Goal: Transaction & Acquisition: Book appointment/travel/reservation

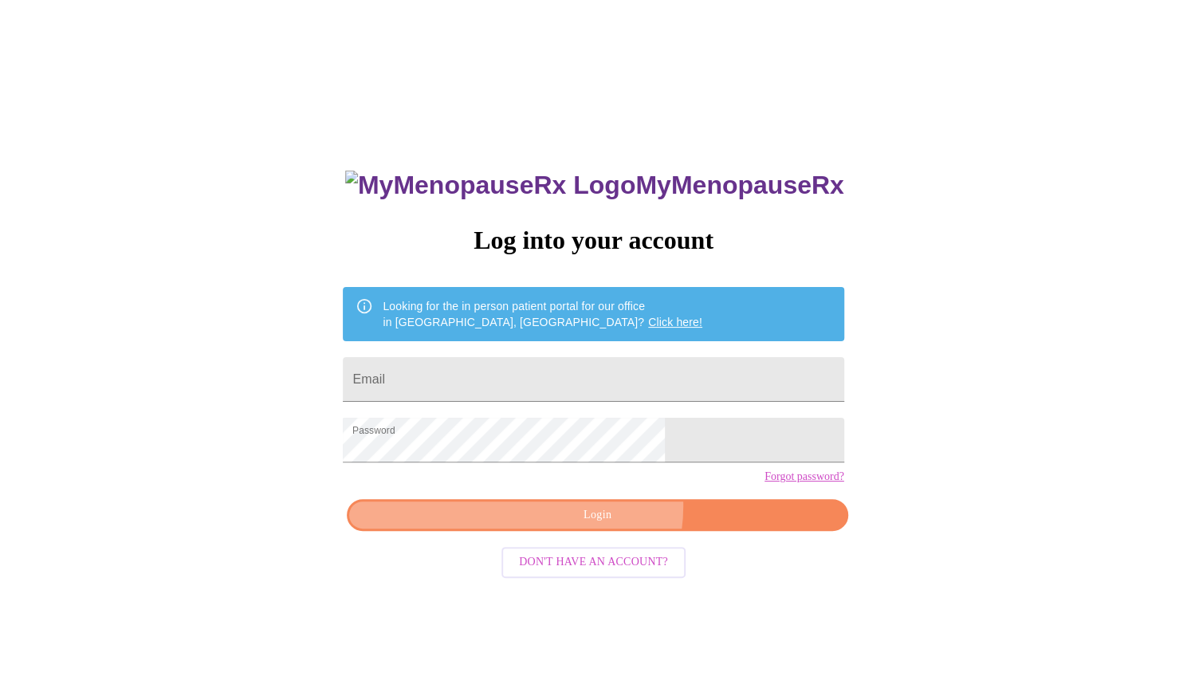
click at [604, 525] on span "Login" at bounding box center [597, 515] width 464 height 20
click at [601, 525] on span "Login" at bounding box center [597, 515] width 464 height 20
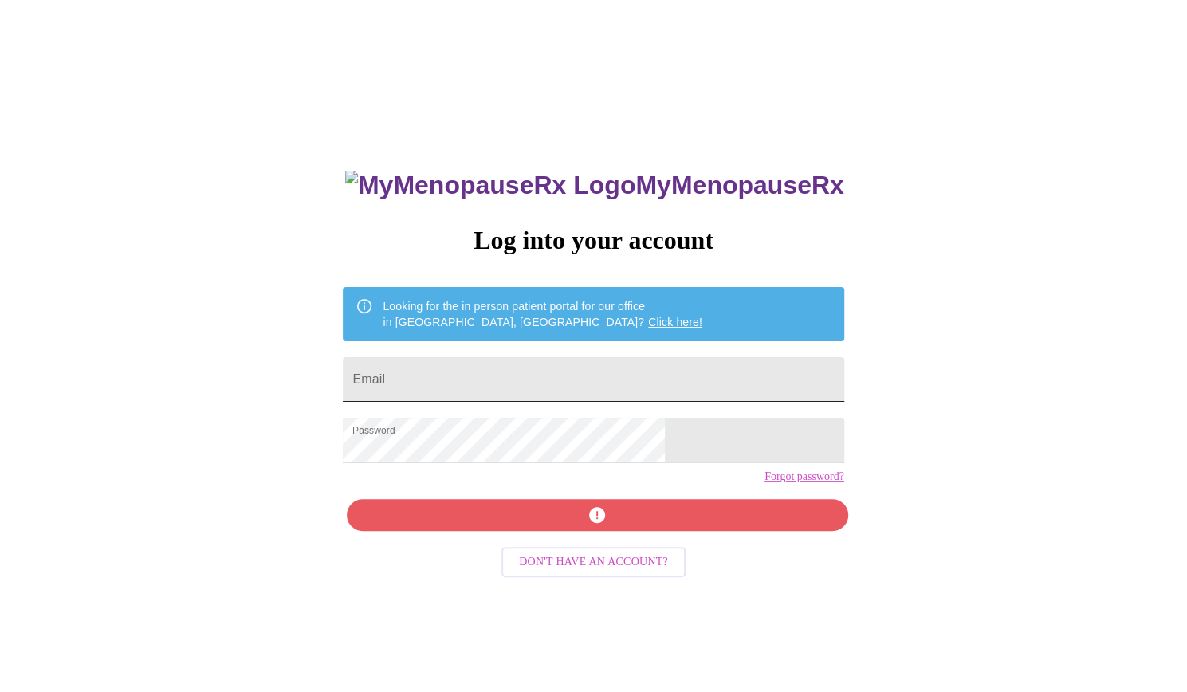
click at [520, 370] on input "Email" at bounding box center [593, 379] width 501 height 45
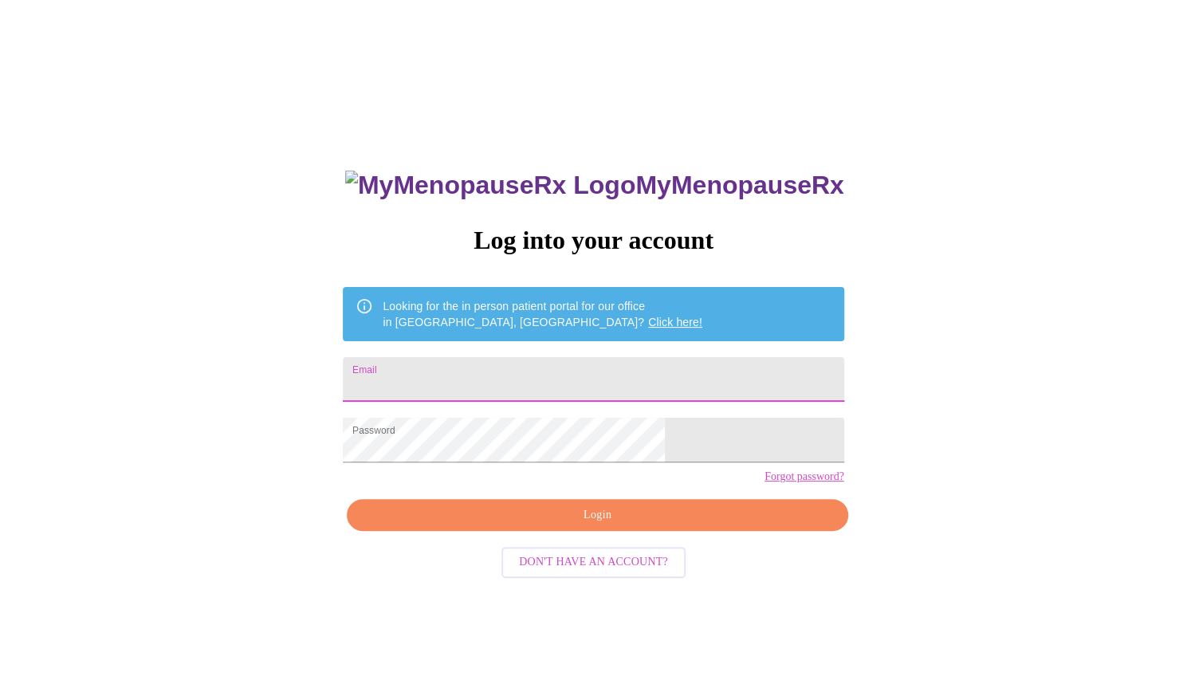
type input "[EMAIL_ADDRESS][DOMAIN_NAME]"
click at [592, 420] on form "Password" at bounding box center [593, 440] width 501 height 61
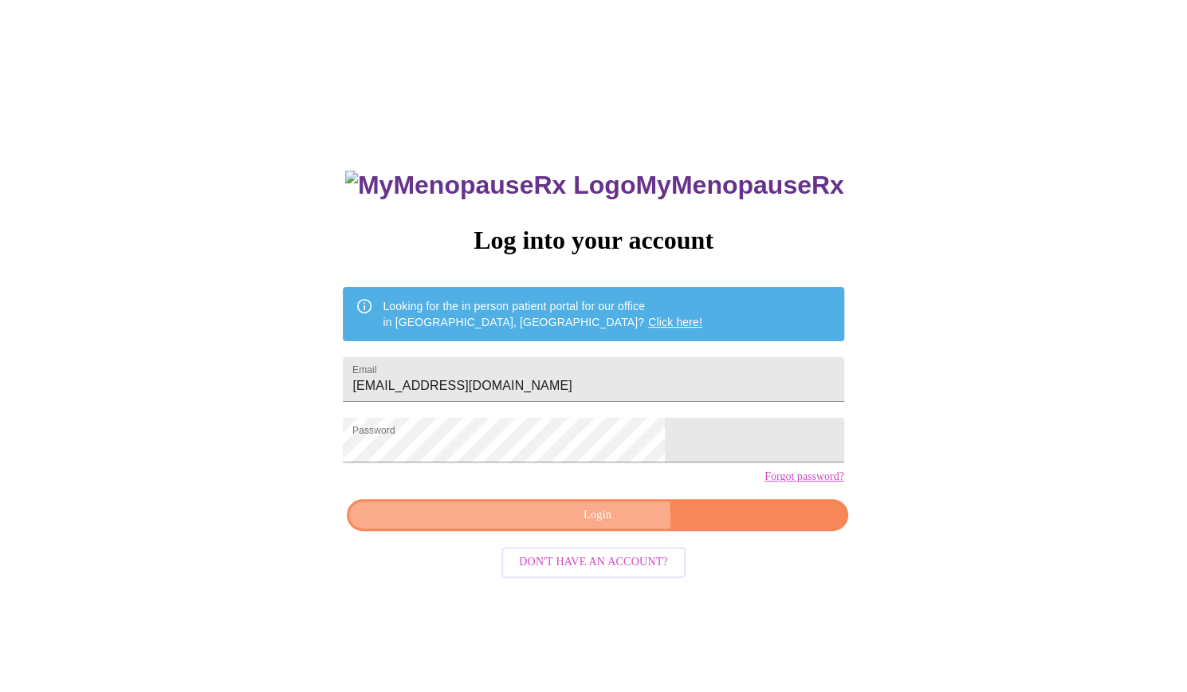
click at [598, 525] on span "Login" at bounding box center [597, 515] width 464 height 20
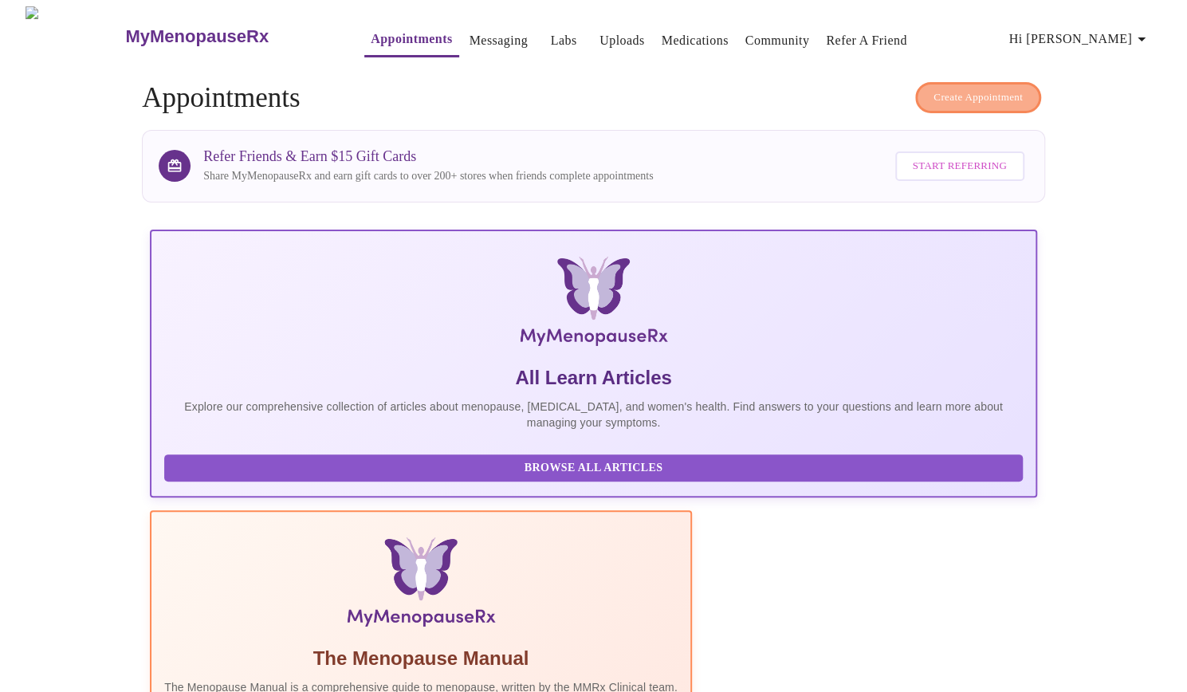
click at [1002, 89] on span "Create Appointment" at bounding box center [978, 97] width 89 height 18
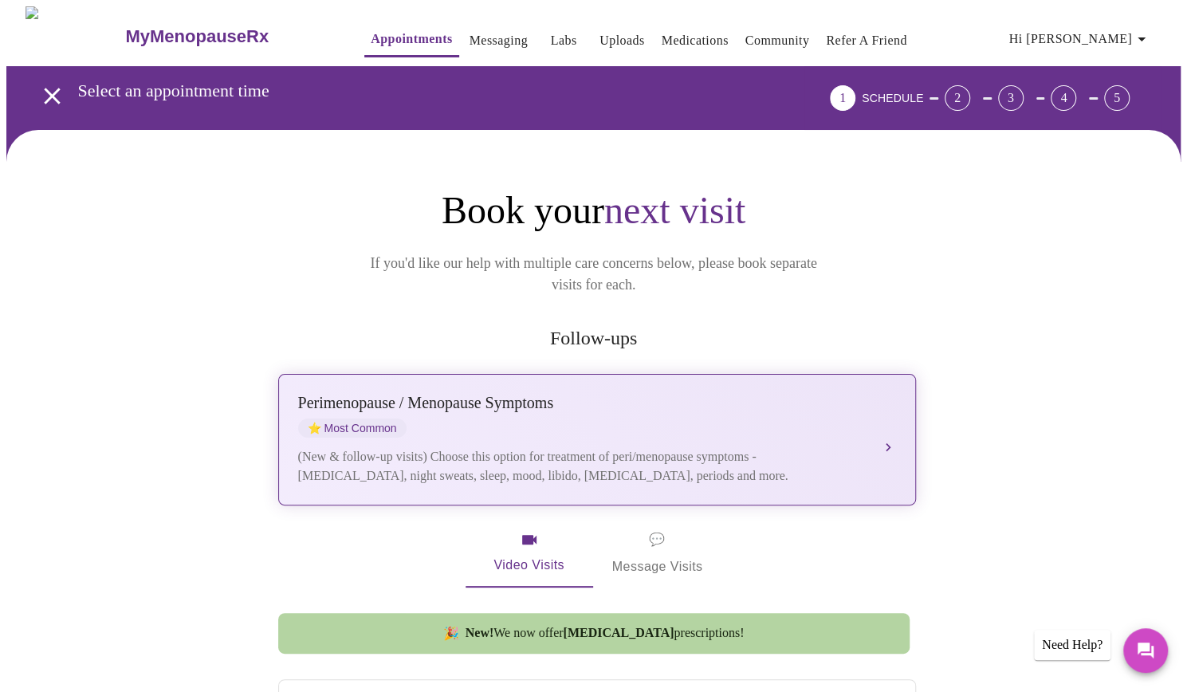
click at [898, 425] on button "[MEDICAL_DATA] / Menopause Symptoms ⭐ Most Common (New & follow-up visits) Choo…" at bounding box center [597, 440] width 638 height 132
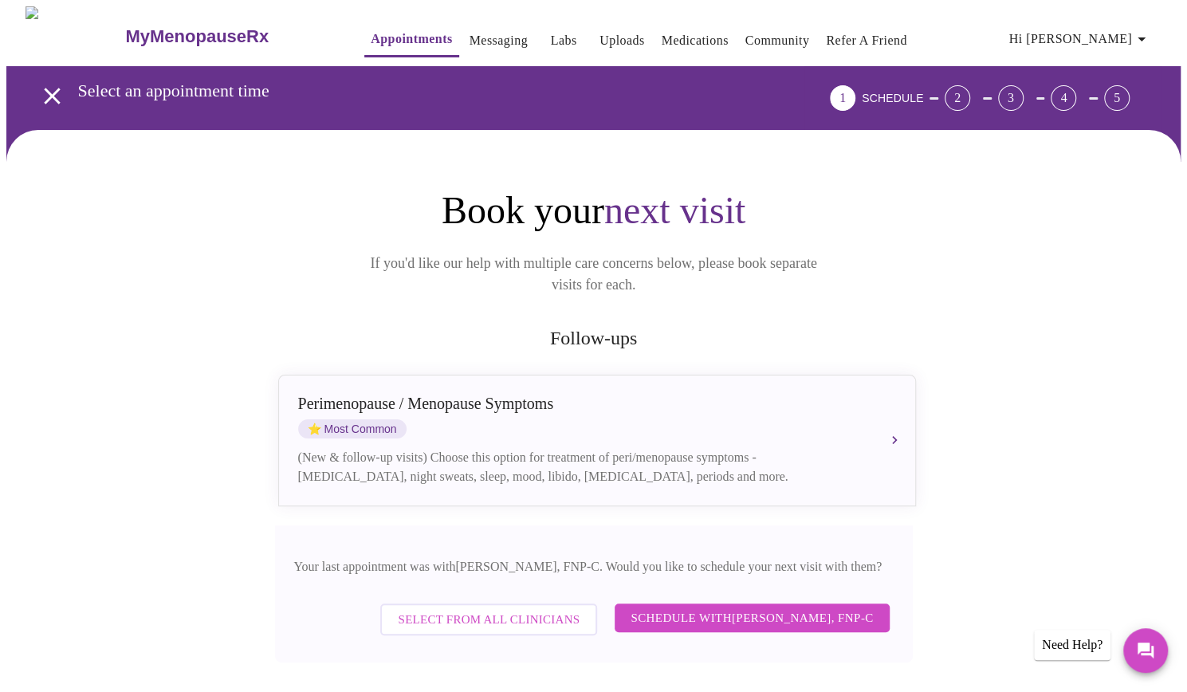
click at [741, 608] on span "Schedule with [PERSON_NAME], FNP-C" at bounding box center [752, 618] width 242 height 21
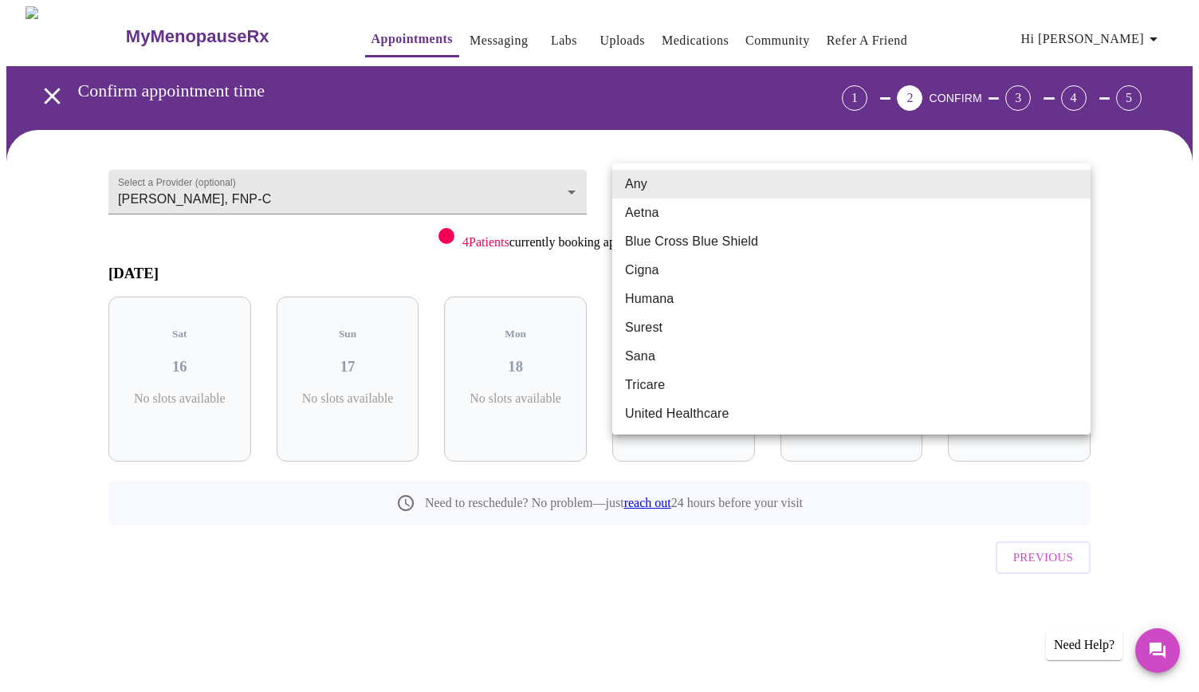
click at [783, 196] on body "MyMenopauseRx Appointments Messaging Labs Uploads Medications Community Refer a…" at bounding box center [599, 329] width 1186 height 647
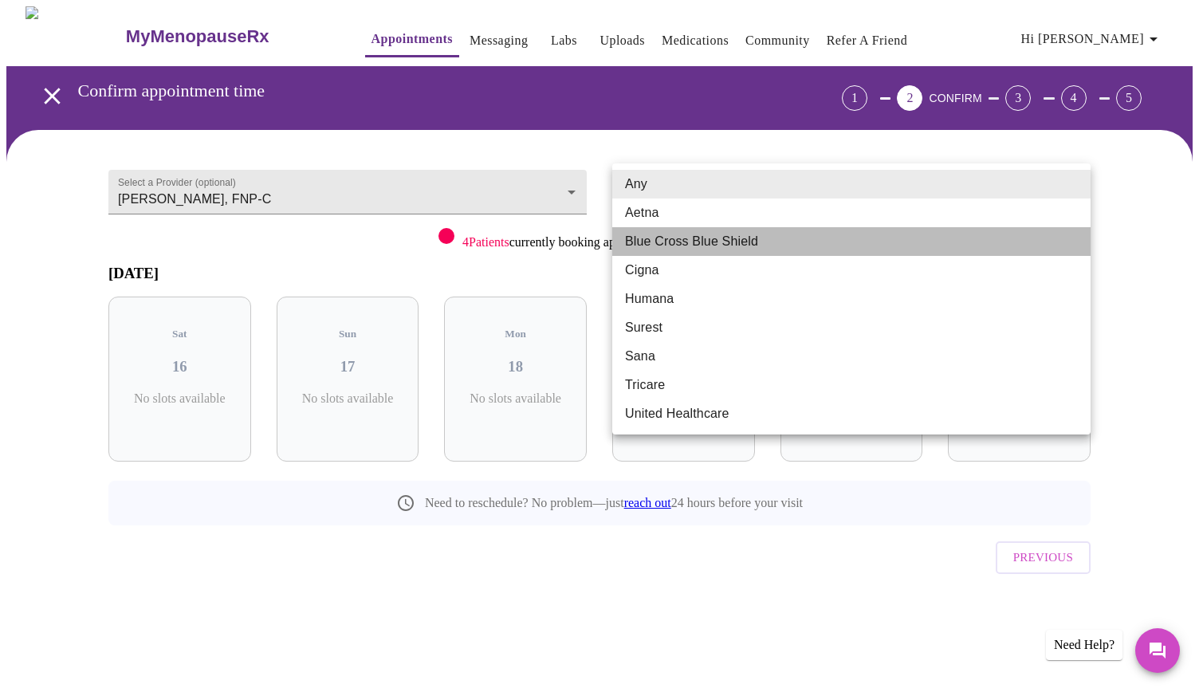
click at [748, 237] on li "Blue Cross Blue Shield" at bounding box center [851, 241] width 478 height 29
type input "Blue Cross Blue Shield"
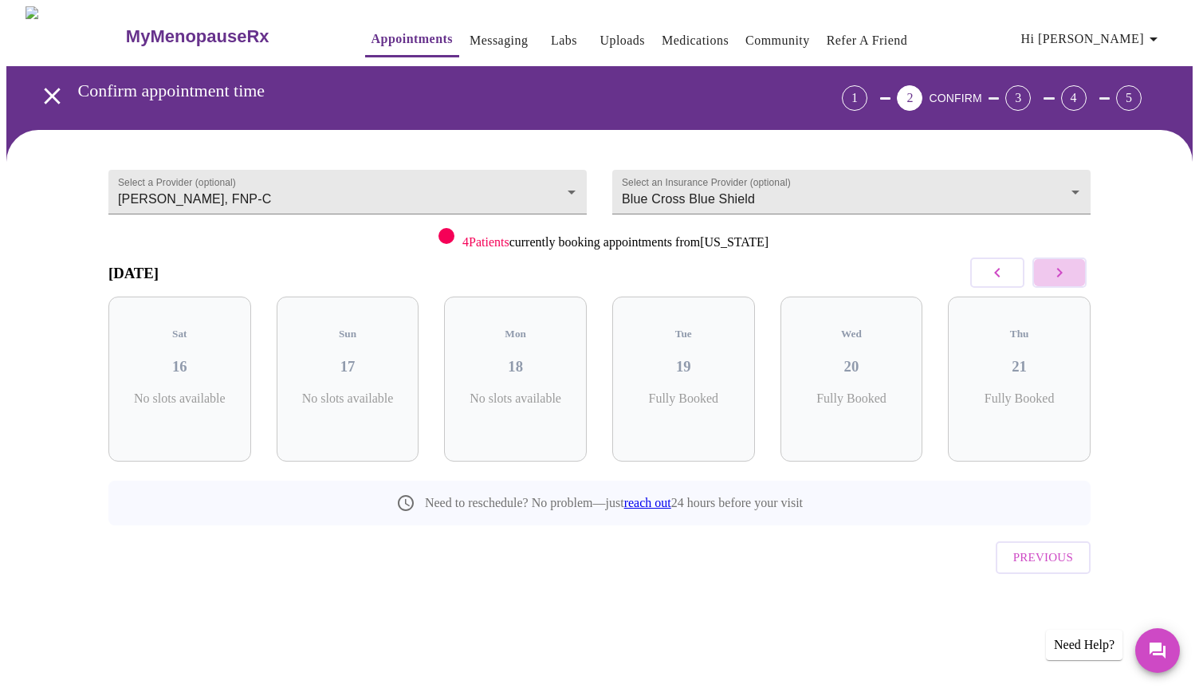
click at [1062, 269] on icon "button" at bounding box center [1059, 272] width 19 height 19
click at [372, 361] on div "Fri 22 1 Slots Left ( 3 Total)" at bounding box center [348, 379] width 143 height 165
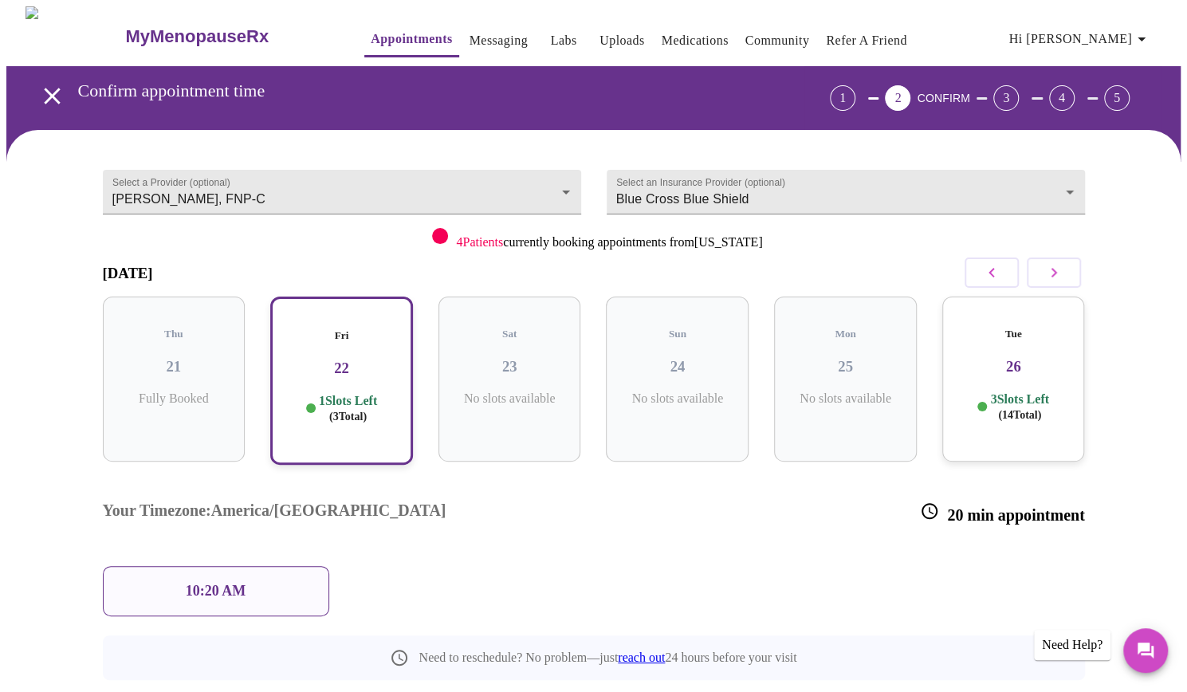
click at [1027, 367] on div "Tue 26 3 Slots Left ( 14 Total)" at bounding box center [1013, 379] width 143 height 165
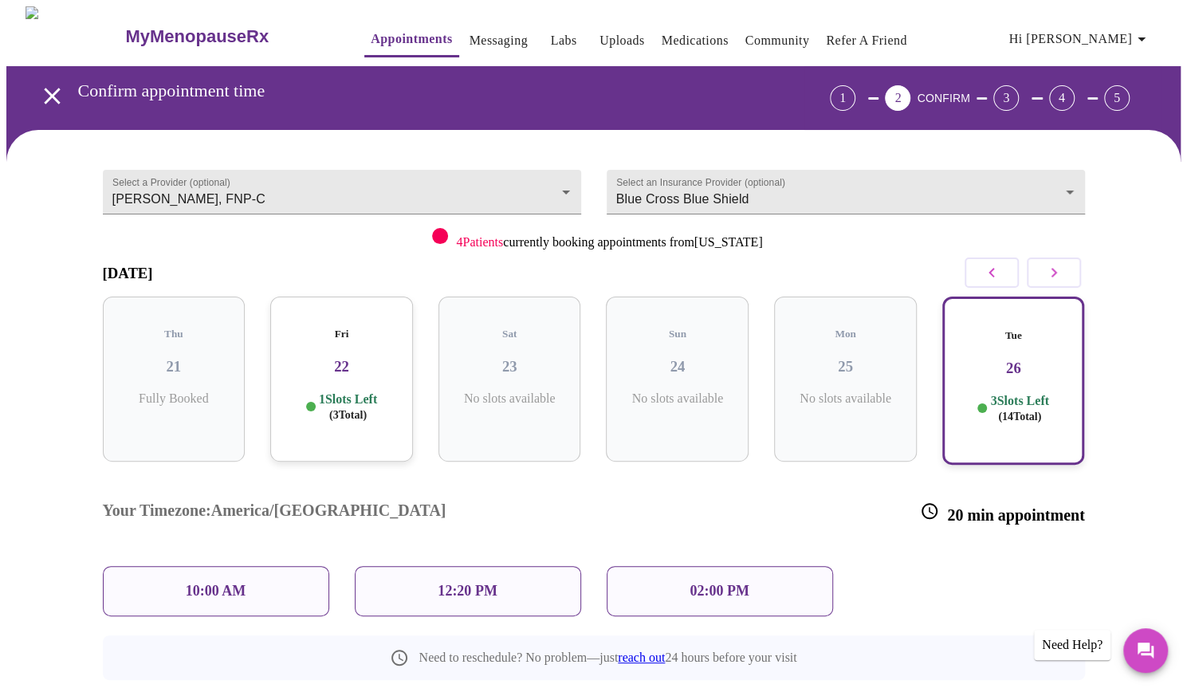
click at [446, 583] on p "12:20 PM" at bounding box center [467, 591] width 59 height 17
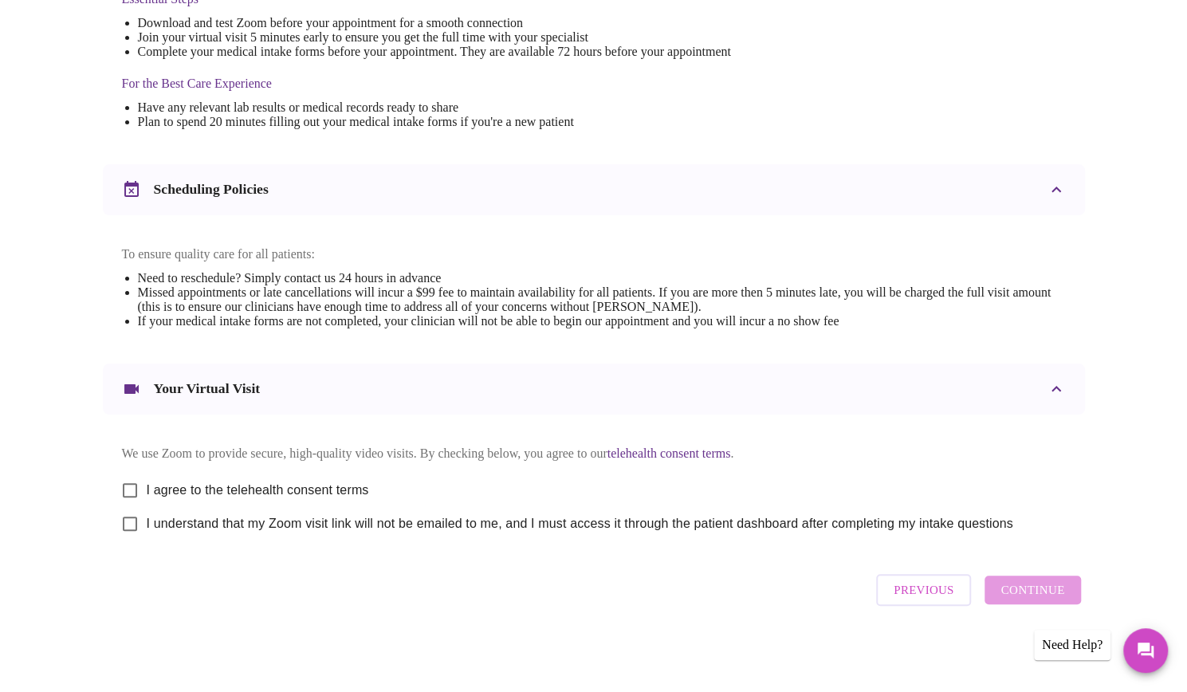
scroll to position [463, 0]
click at [129, 492] on input "I agree to the telehealth consent terms" at bounding box center [129, 490] width 33 height 33
checkbox input "true"
click at [132, 527] on input "I understand that my Zoom visit link will not be emailed to me, and I must acce…" at bounding box center [129, 523] width 33 height 33
checkbox input "true"
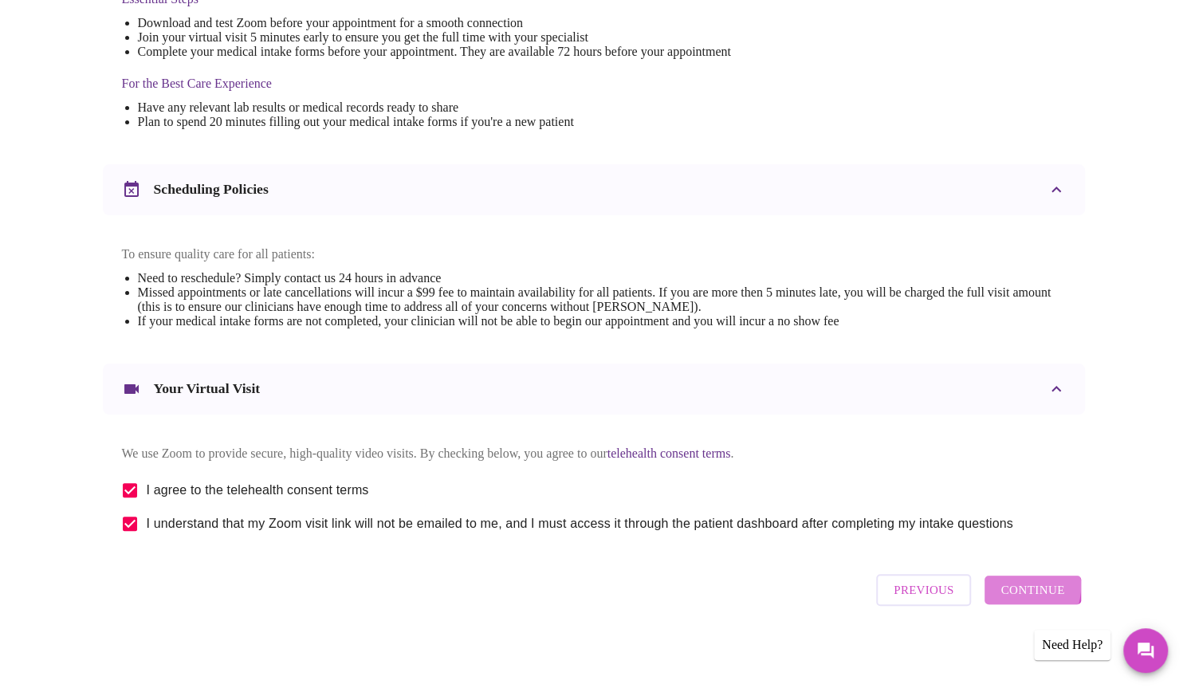
click at [1017, 592] on span "Continue" at bounding box center [1033, 590] width 64 height 21
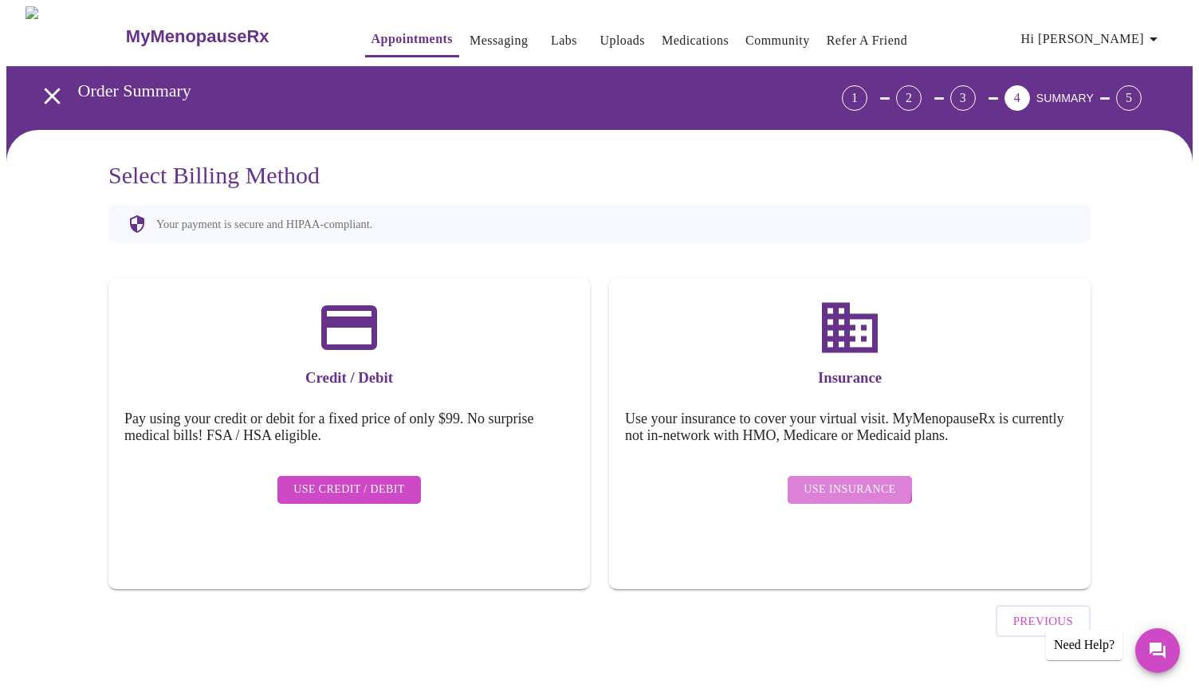
click at [824, 476] on button "Use Insurance" at bounding box center [850, 490] width 124 height 28
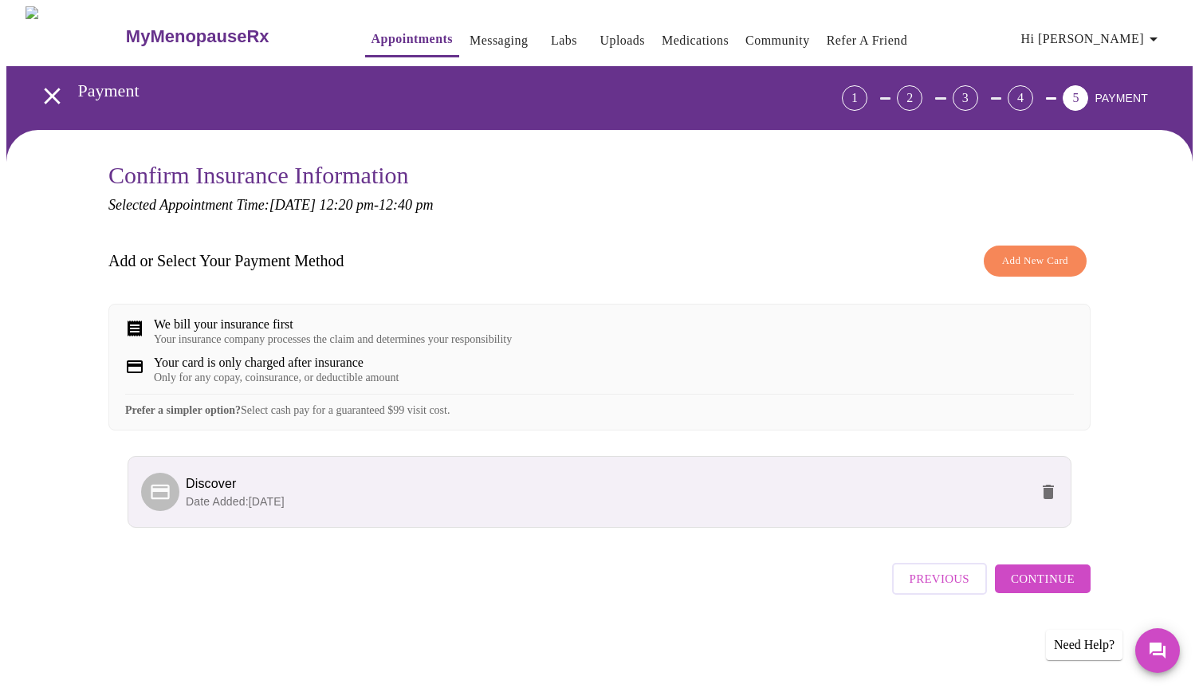
click at [380, 528] on li "Discover Date Added: [DATE]" at bounding box center [600, 492] width 944 height 72
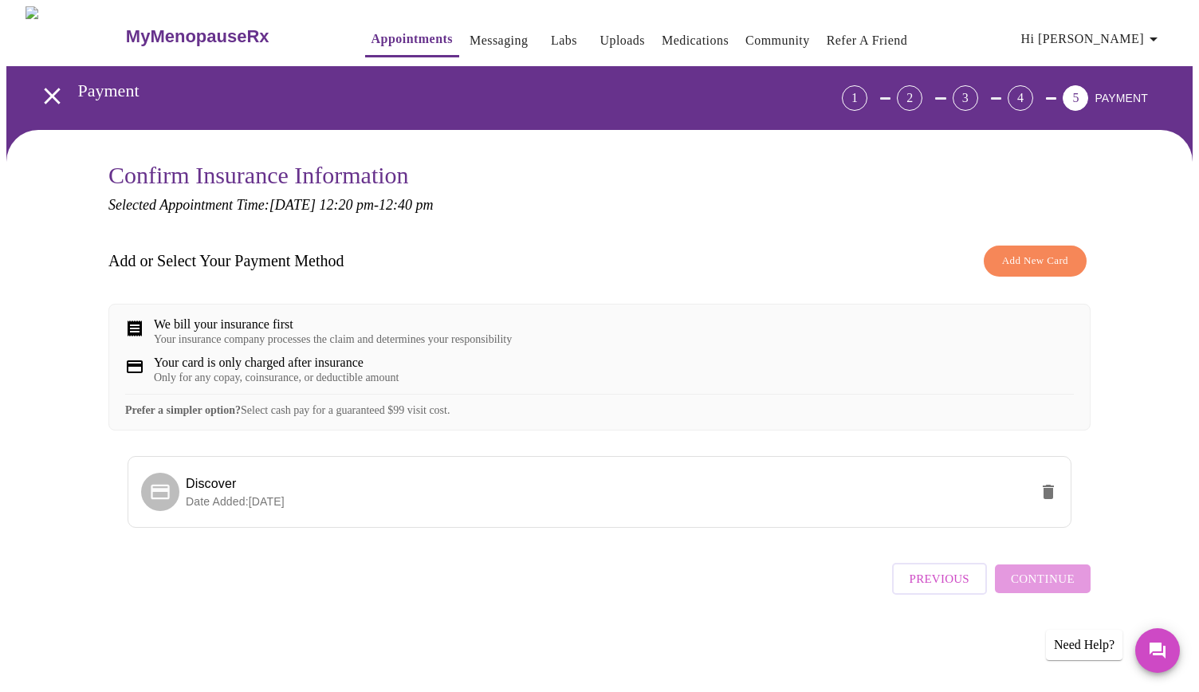
click at [1040, 603] on div "Previous Continue" at bounding box center [991, 575] width 199 height 56
click at [1037, 599] on div "Previous Continue" at bounding box center [991, 575] width 199 height 56
click at [164, 503] on icon at bounding box center [160, 492] width 22 height 22
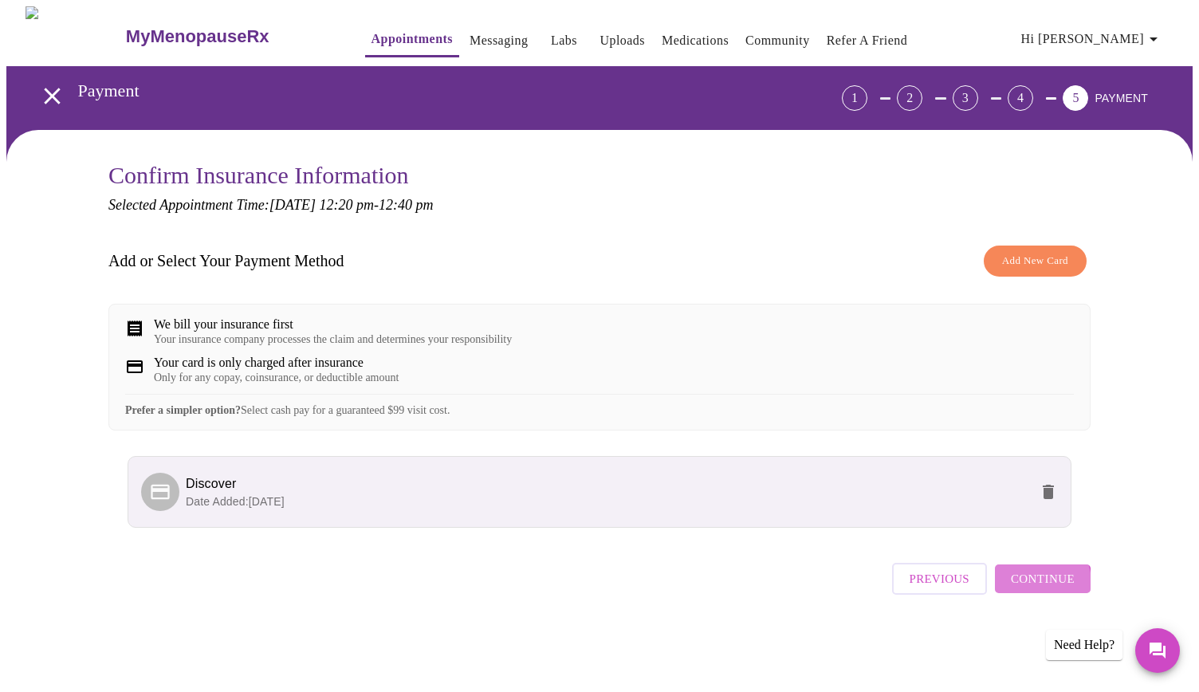
click at [1042, 589] on span "Continue" at bounding box center [1043, 578] width 64 height 21
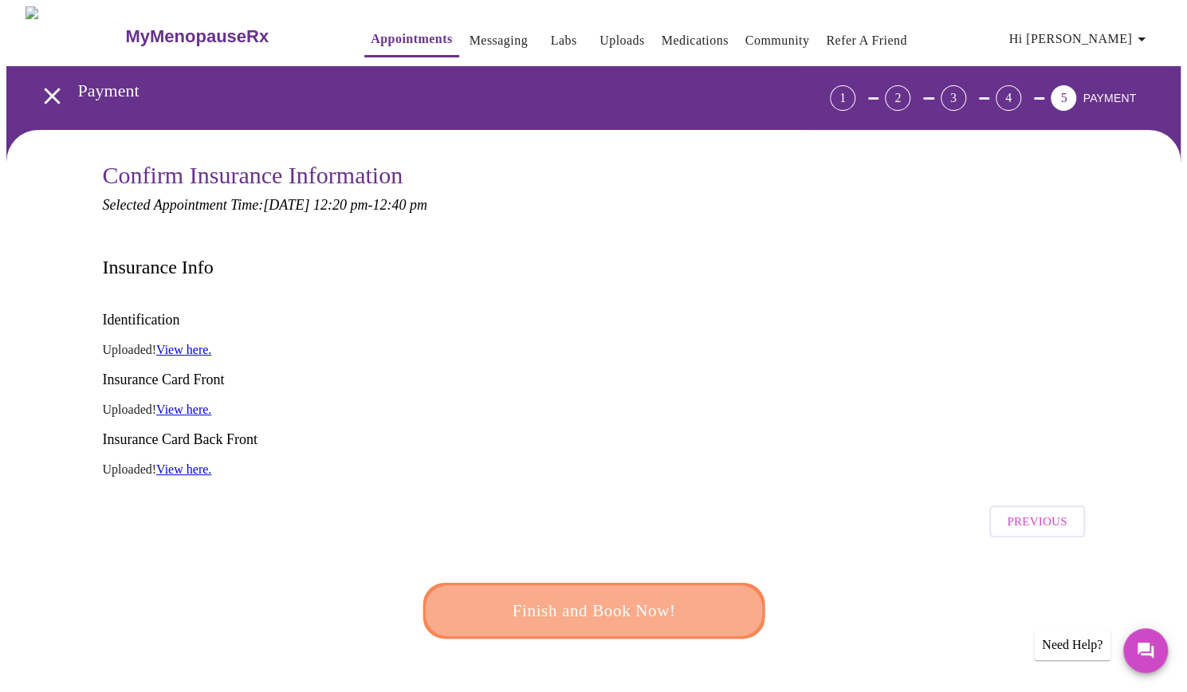
click at [624, 596] on span "Finish and Book Now!" at bounding box center [593, 611] width 309 height 31
